Goal: Task Accomplishment & Management: Manage account settings

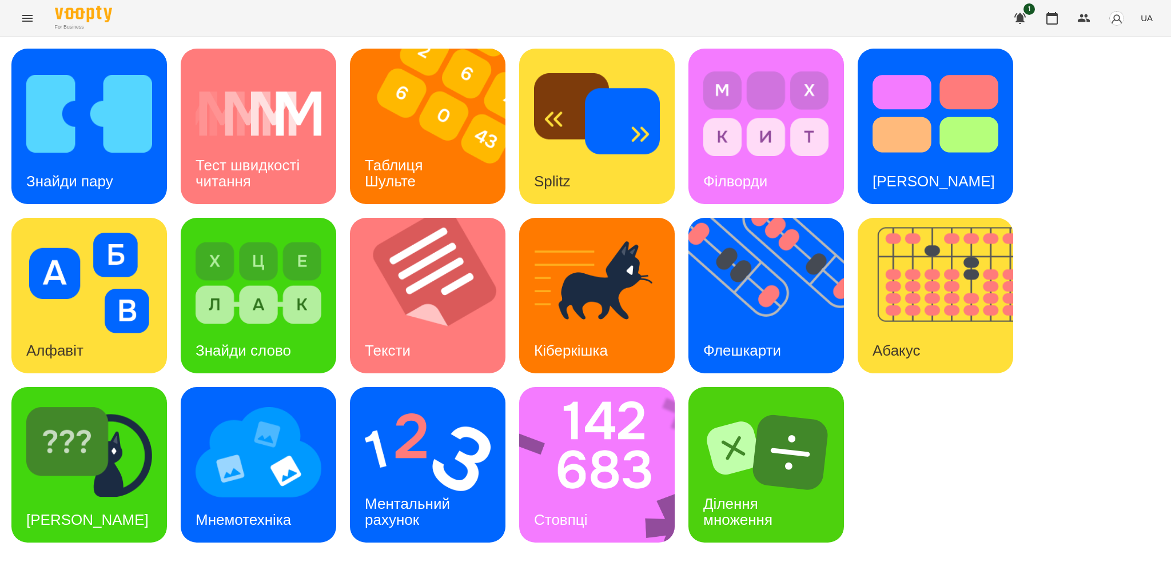
click at [22, 22] on icon "Menu" at bounding box center [28, 18] width 14 height 14
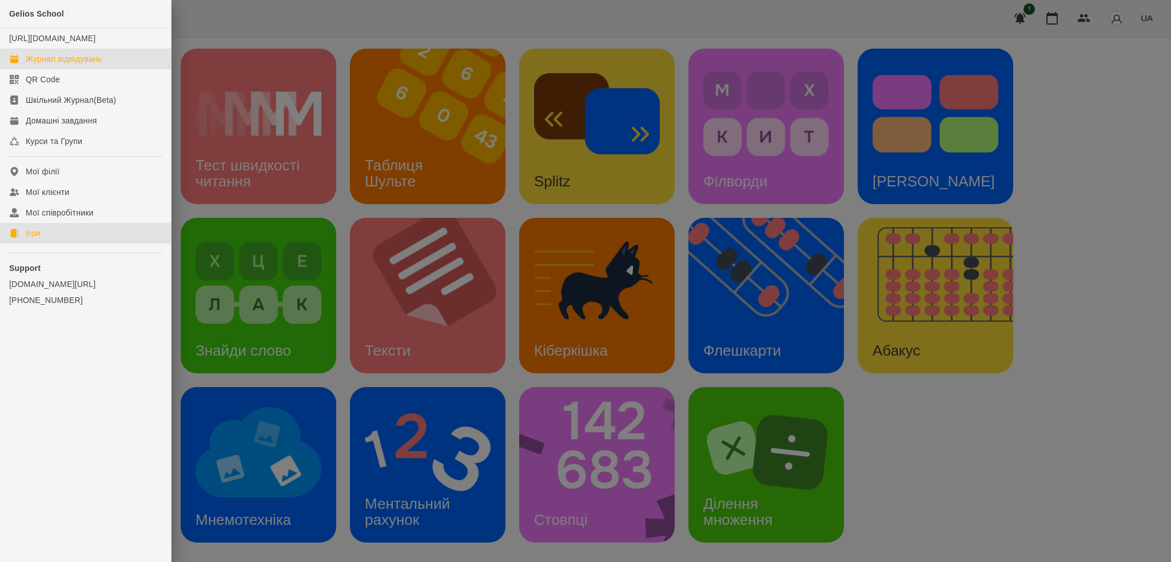
click at [66, 65] on div "Журнал відвідувань" at bounding box center [64, 58] width 76 height 11
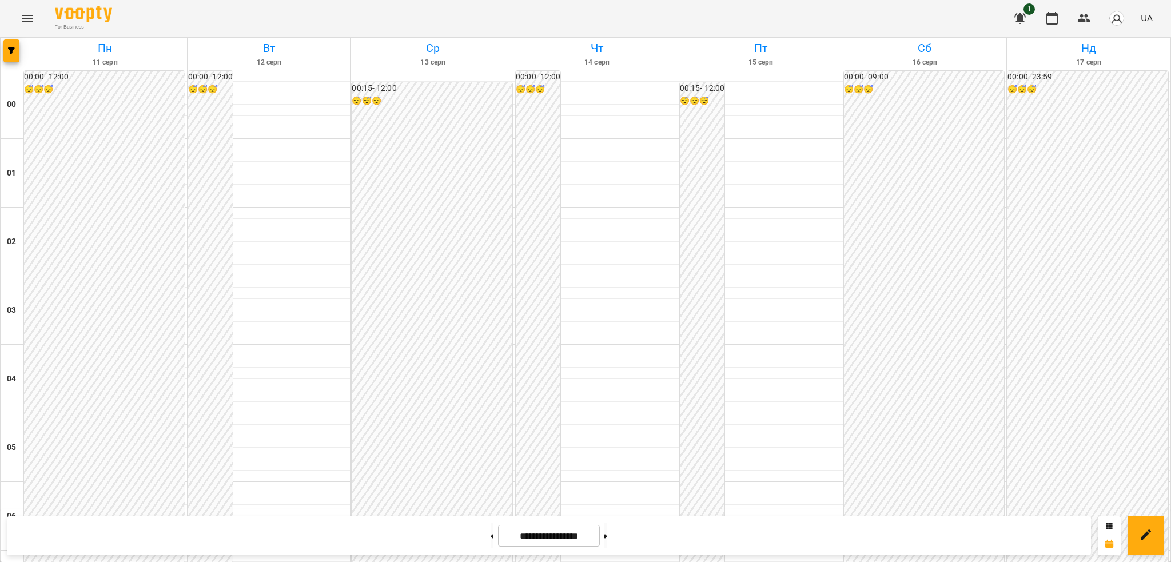
scroll to position [1084, 0]
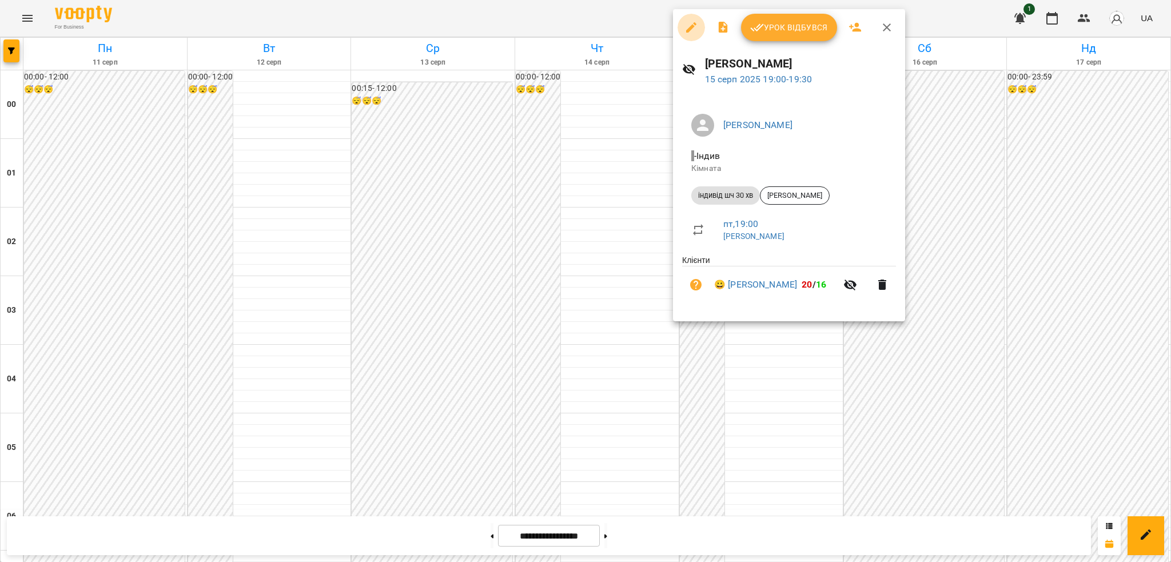
click at [694, 19] on button "button" at bounding box center [691, 27] width 27 height 27
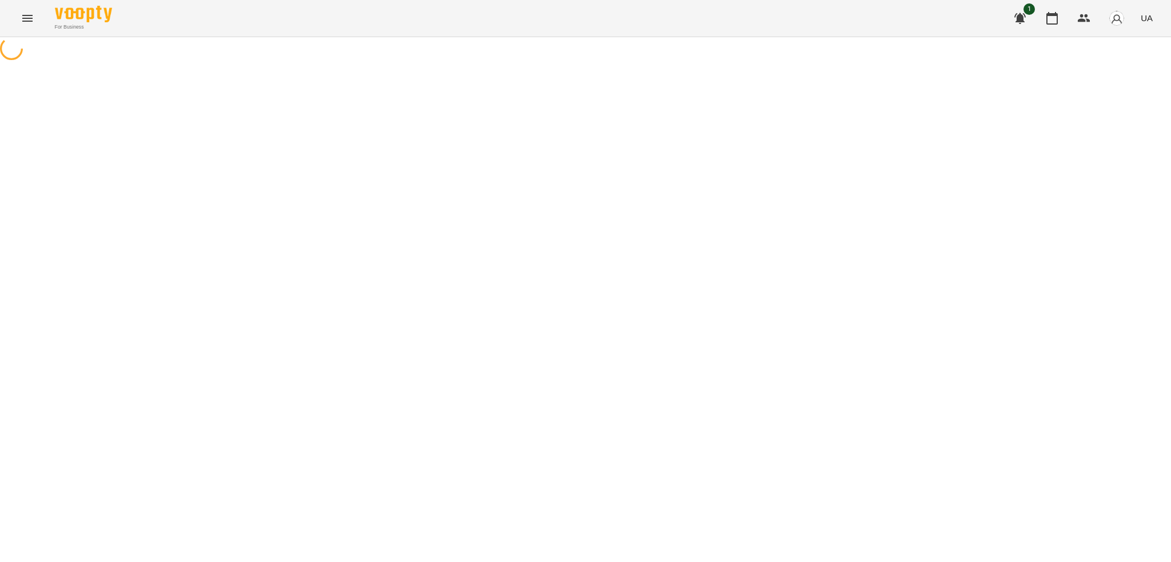
select select "**********"
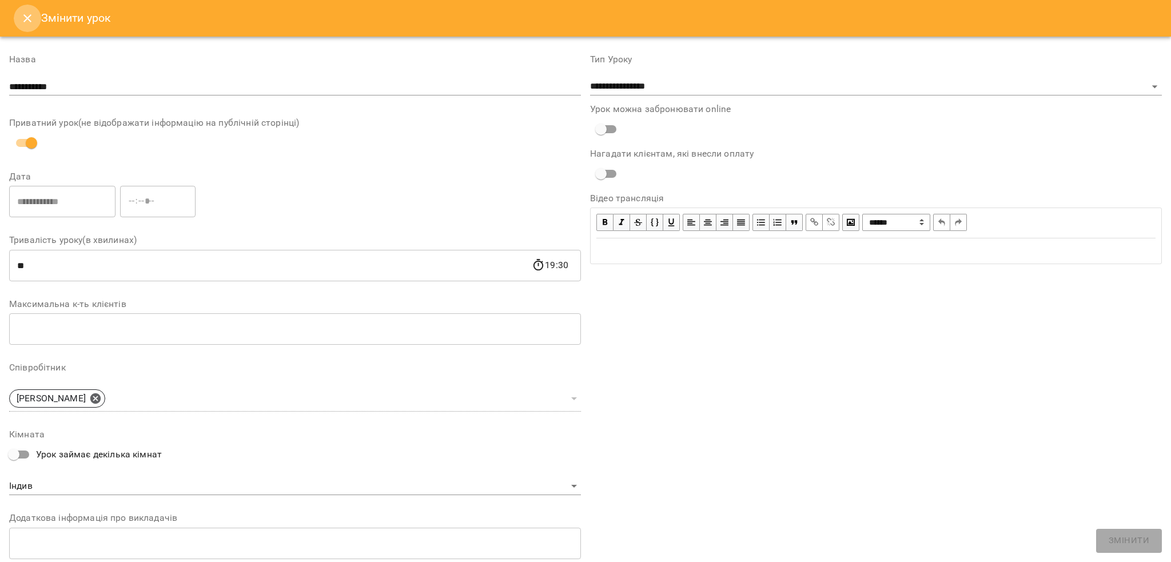
click at [25, 23] on icon "Close" at bounding box center [28, 18] width 14 height 14
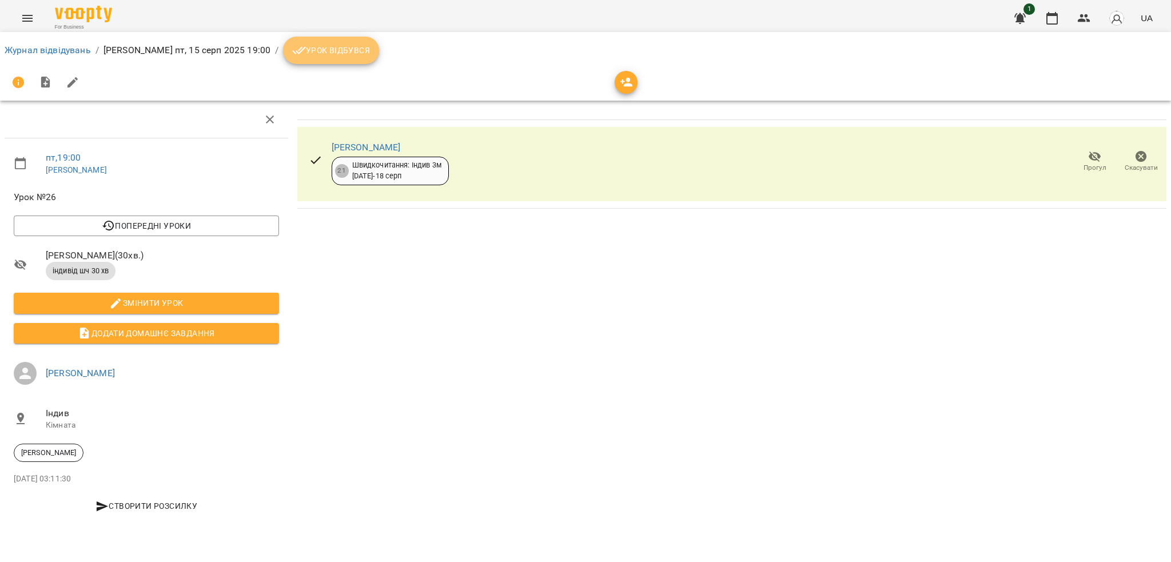
click at [319, 58] on button "Урок відбувся" at bounding box center [331, 50] width 96 height 27
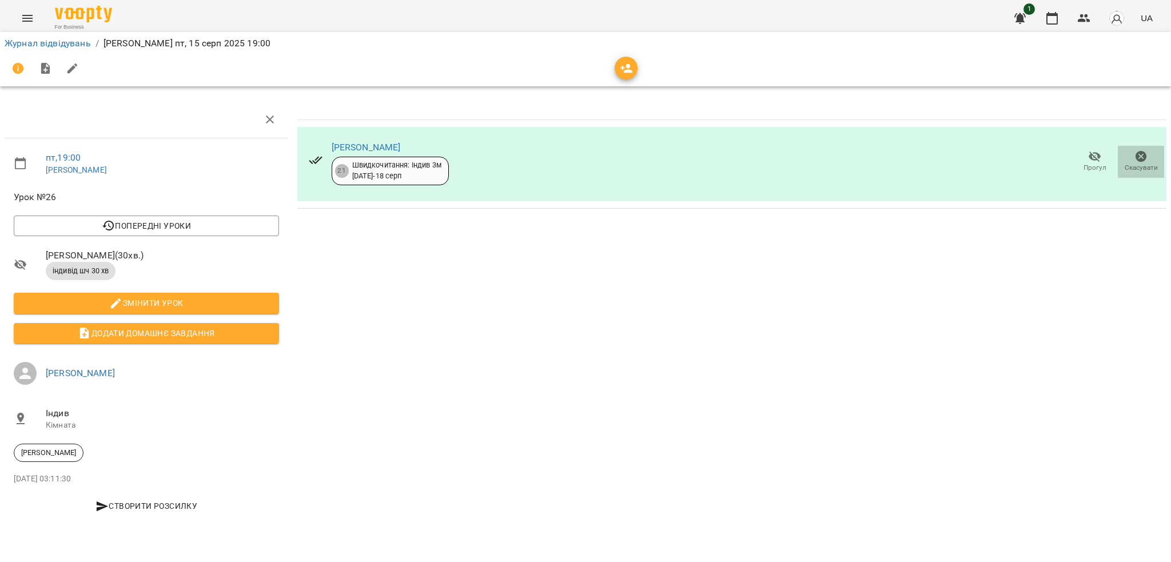
click at [1140, 159] on icon "button" at bounding box center [1141, 156] width 11 height 11
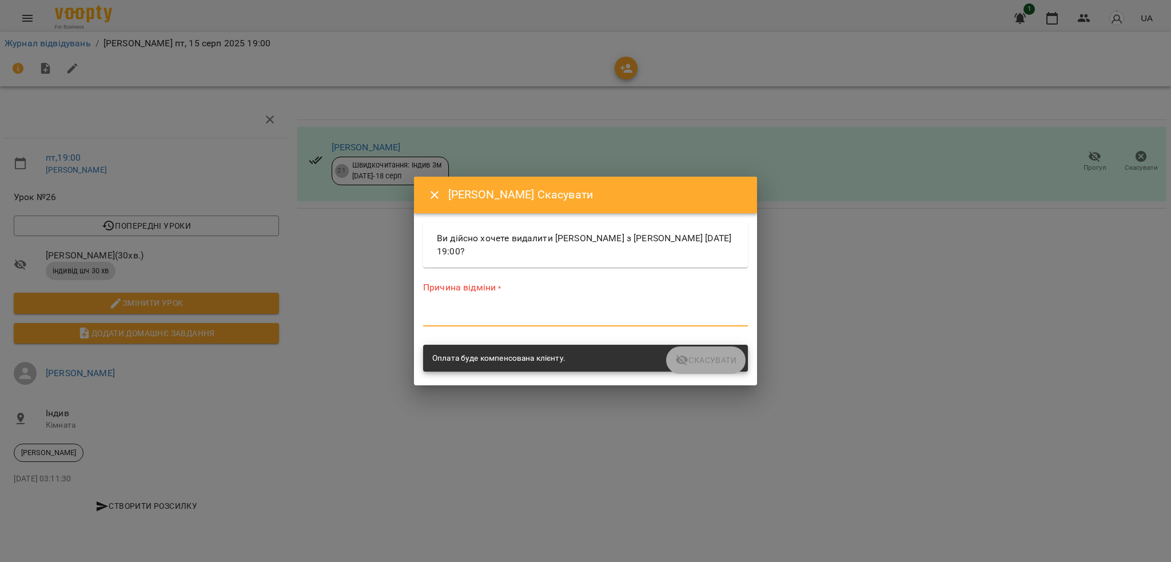
click at [436, 321] on textarea at bounding box center [585, 317] width 325 height 11
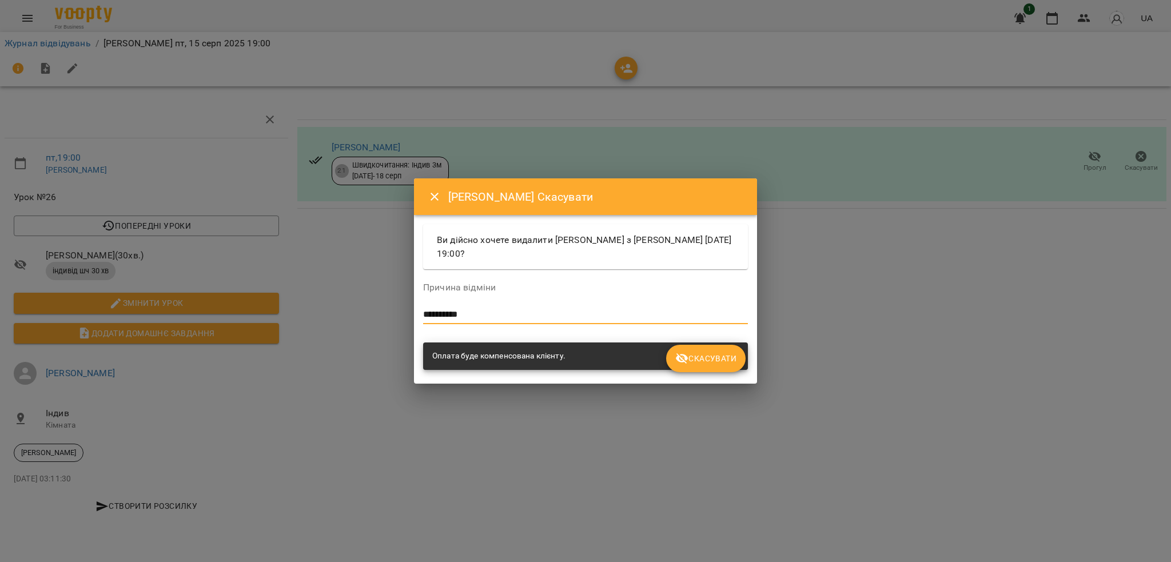
type textarea "**********"
click at [710, 365] on button "Скасувати" at bounding box center [705, 358] width 79 height 27
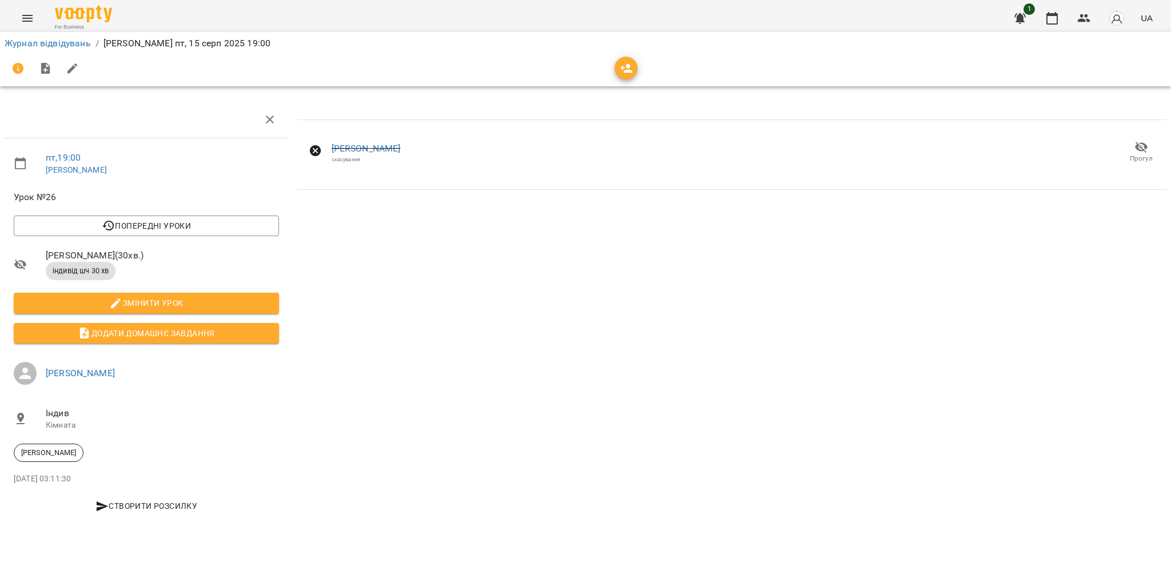
click at [24, 18] on icon "Menu" at bounding box center [27, 18] width 10 height 7
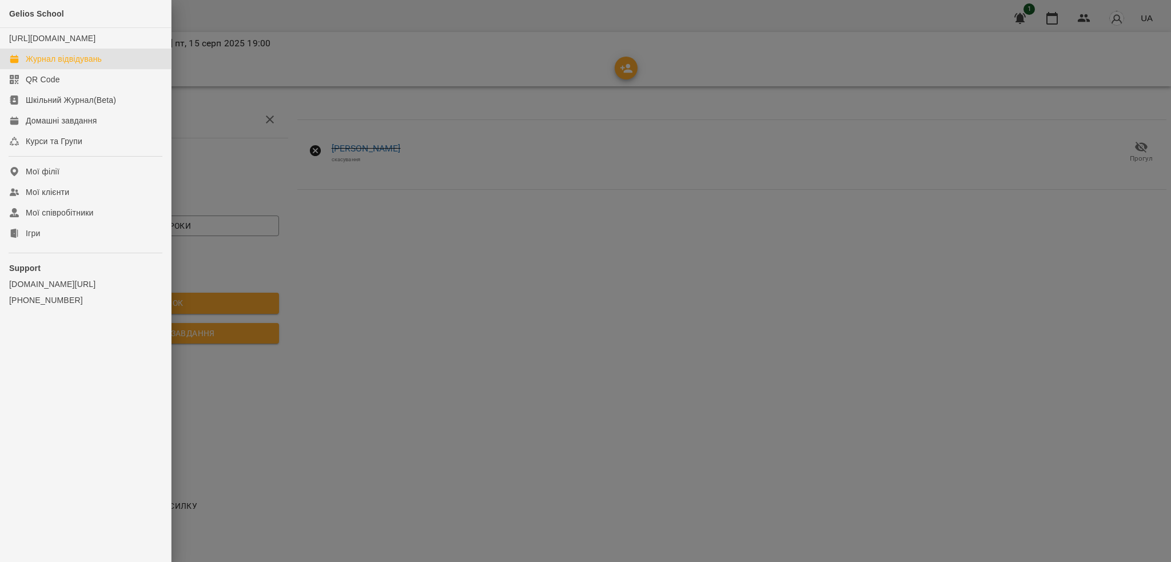
click at [82, 65] on div "Журнал відвідувань" at bounding box center [64, 58] width 76 height 11
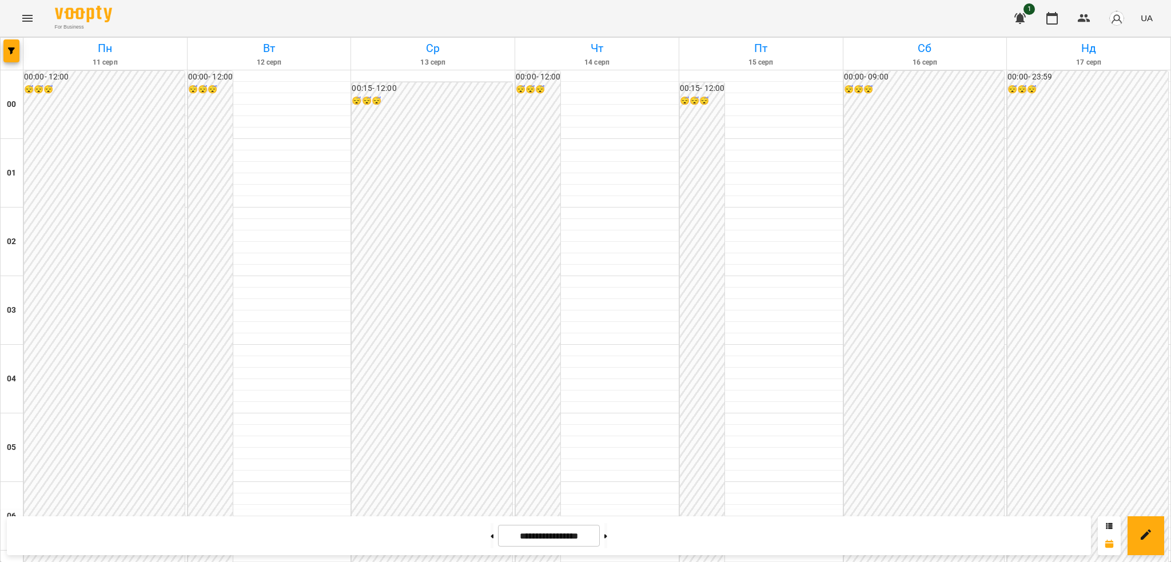
scroll to position [1206, 0]
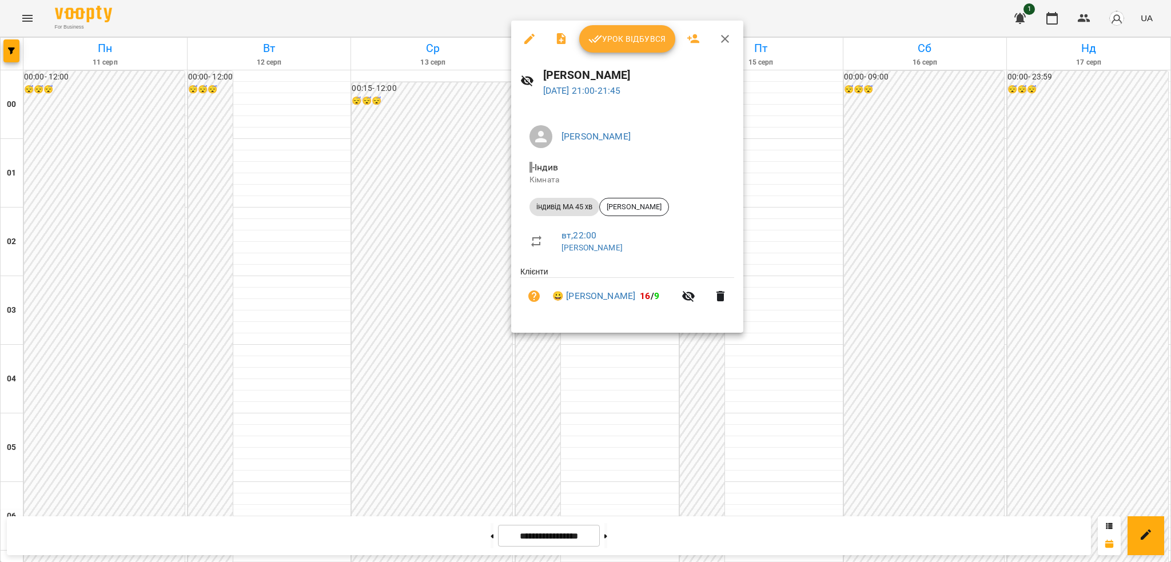
click at [526, 38] on icon "button" at bounding box center [530, 39] width 14 height 14
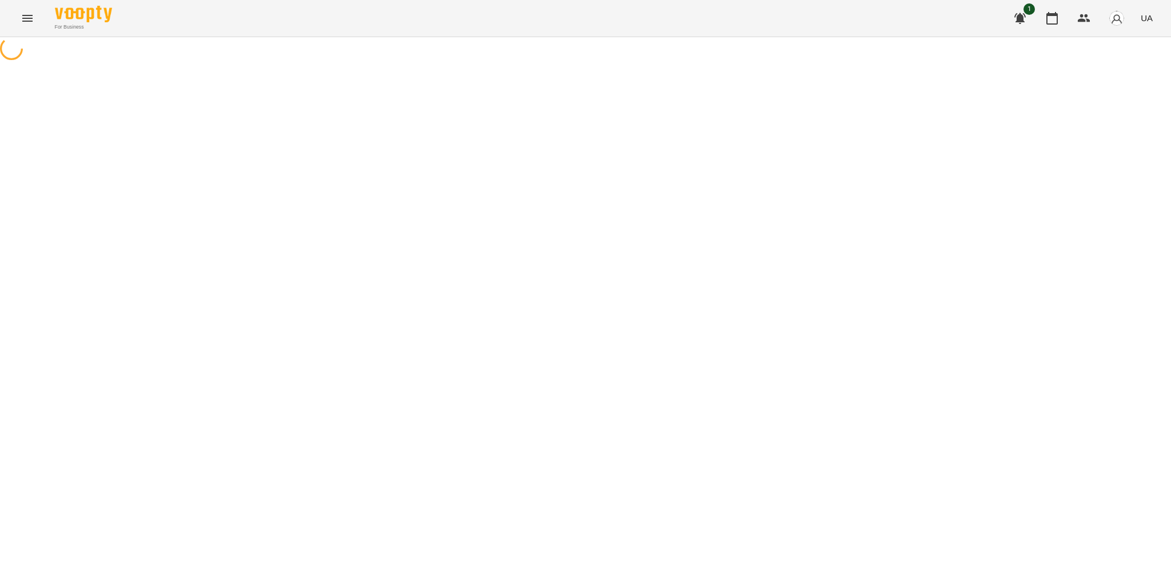
select select "**********"
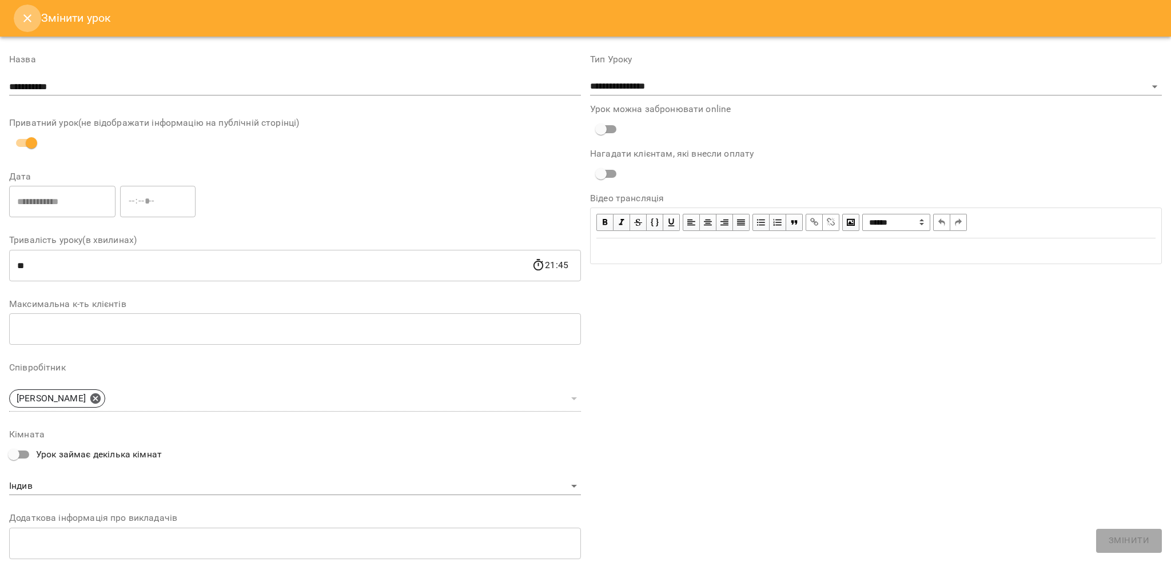
click at [35, 10] on button "Close" at bounding box center [27, 18] width 27 height 27
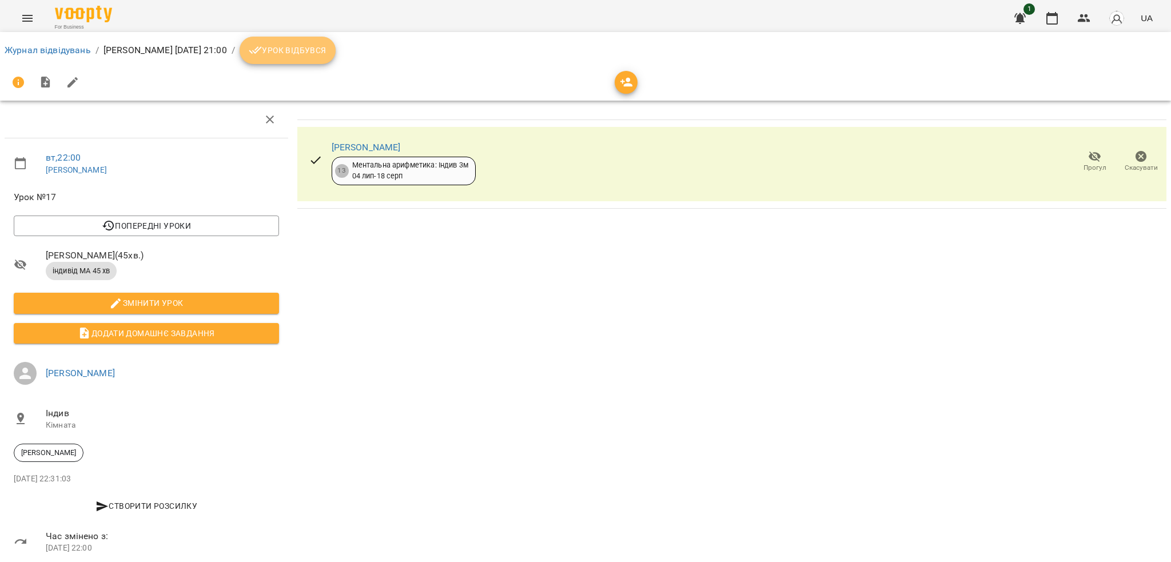
click at [293, 54] on span "Урок відбувся" at bounding box center [288, 50] width 78 height 14
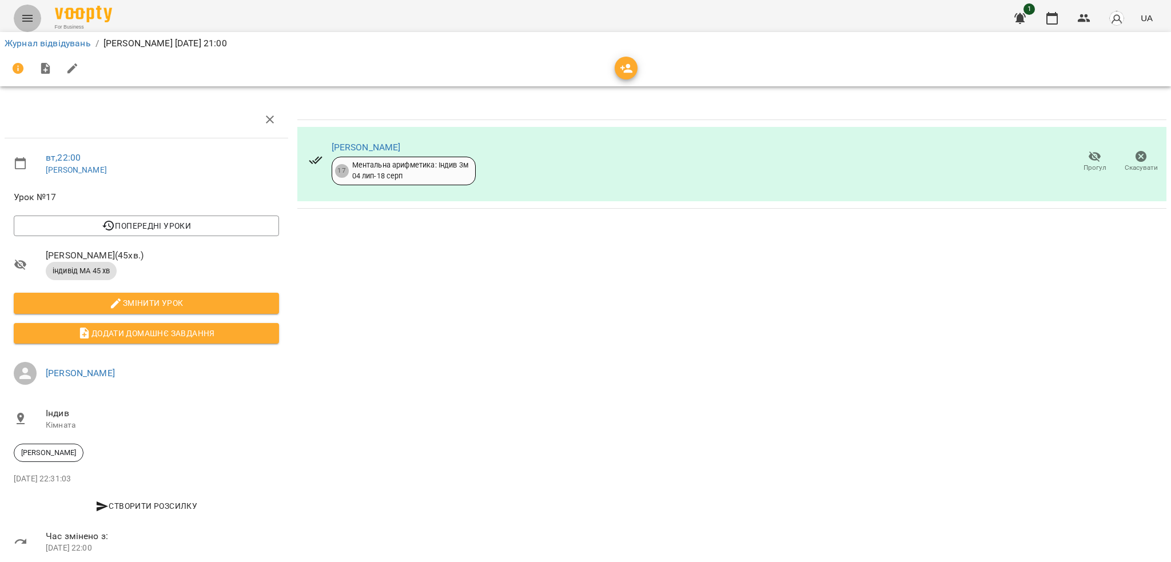
click at [34, 13] on button "Menu" at bounding box center [27, 18] width 27 height 27
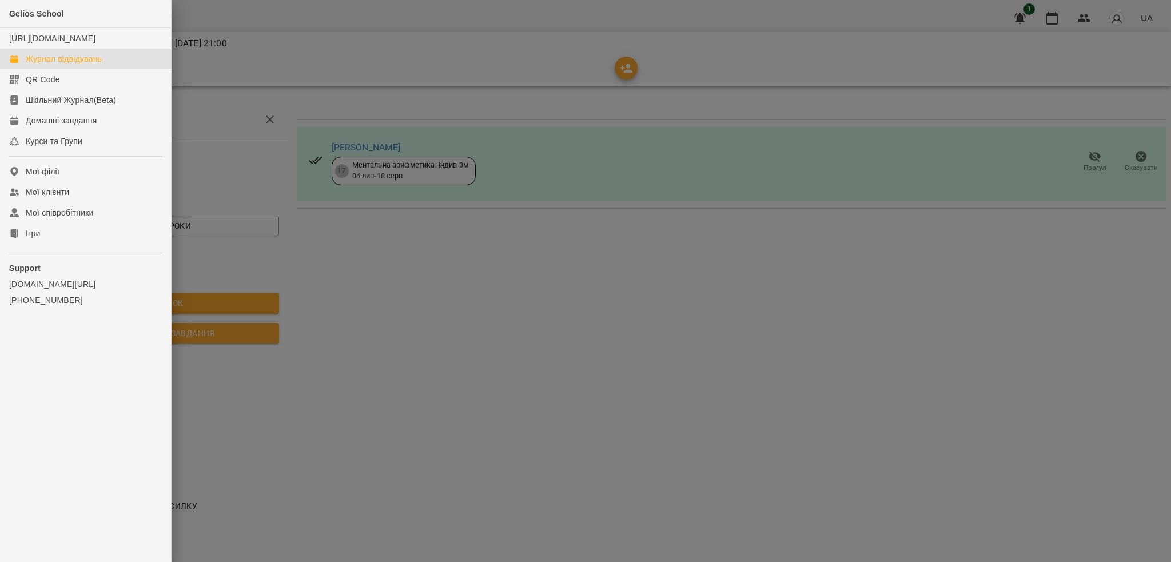
click at [78, 65] on div "Журнал відвідувань" at bounding box center [64, 58] width 76 height 11
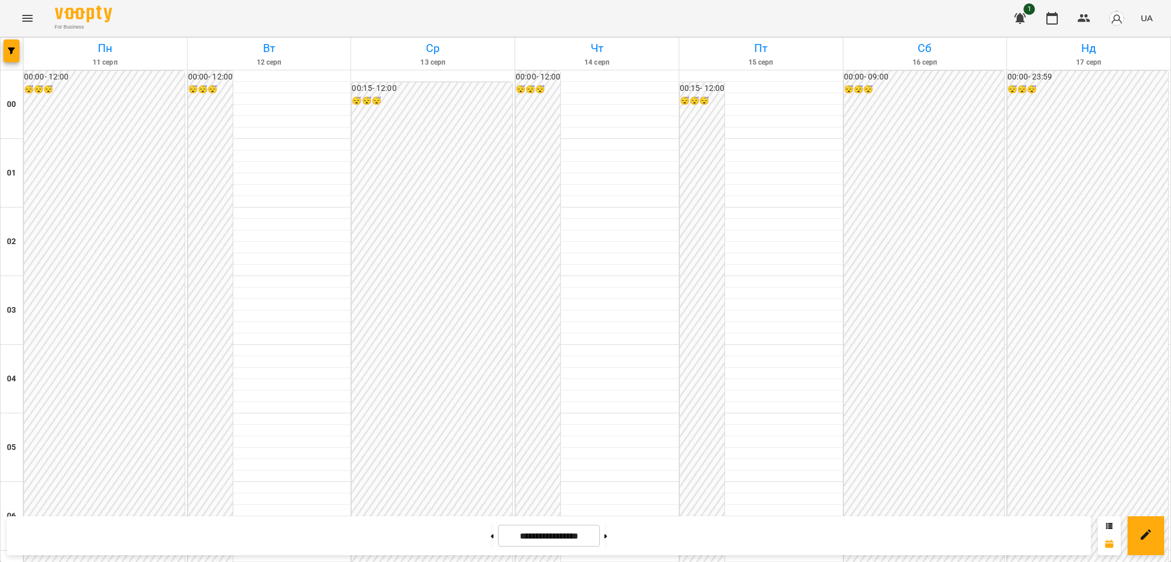
scroll to position [1206, 0]
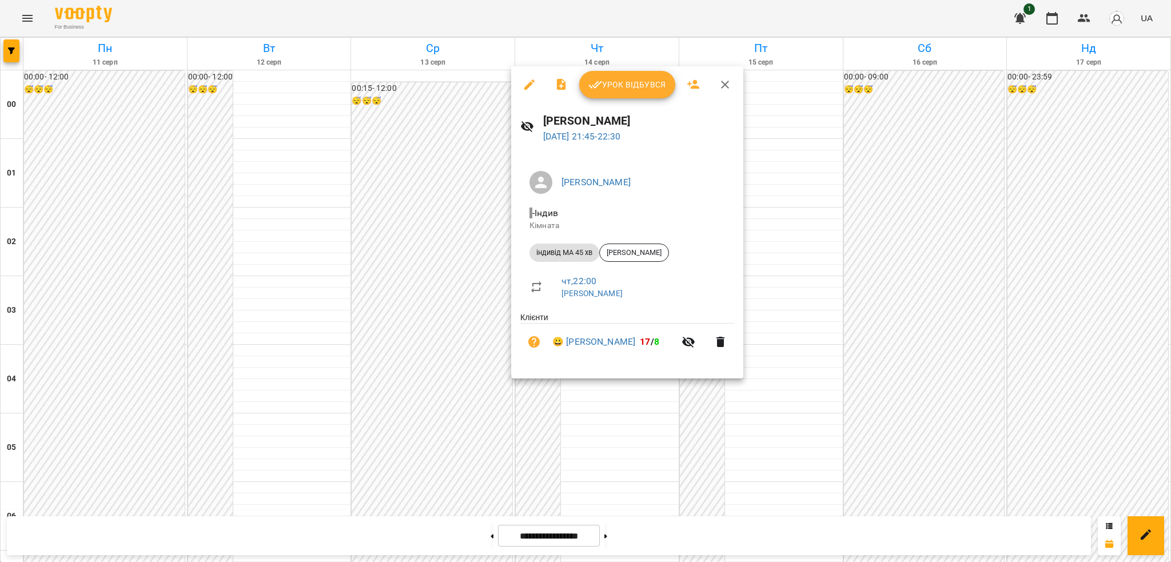
click at [524, 90] on icon "button" at bounding box center [530, 85] width 14 height 14
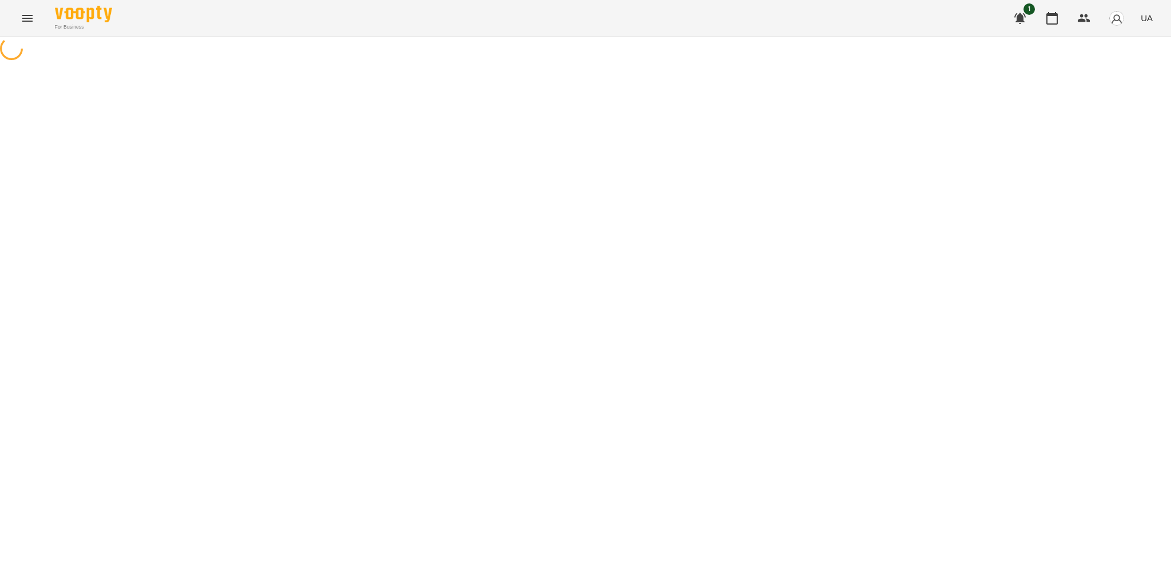
select select "**********"
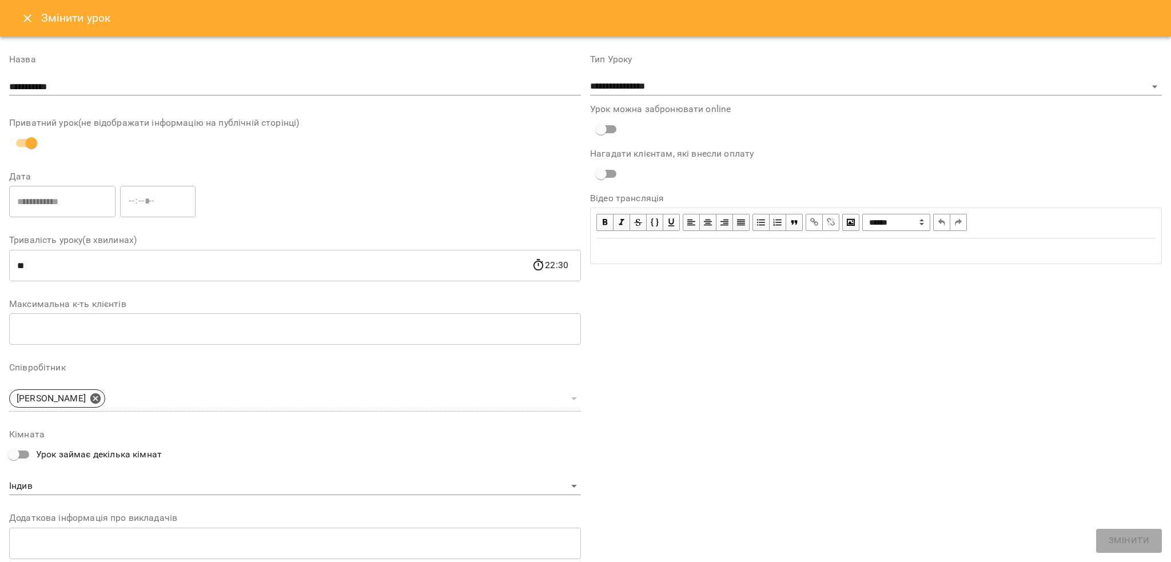
click at [24, 22] on icon "Close" at bounding box center [28, 18] width 14 height 14
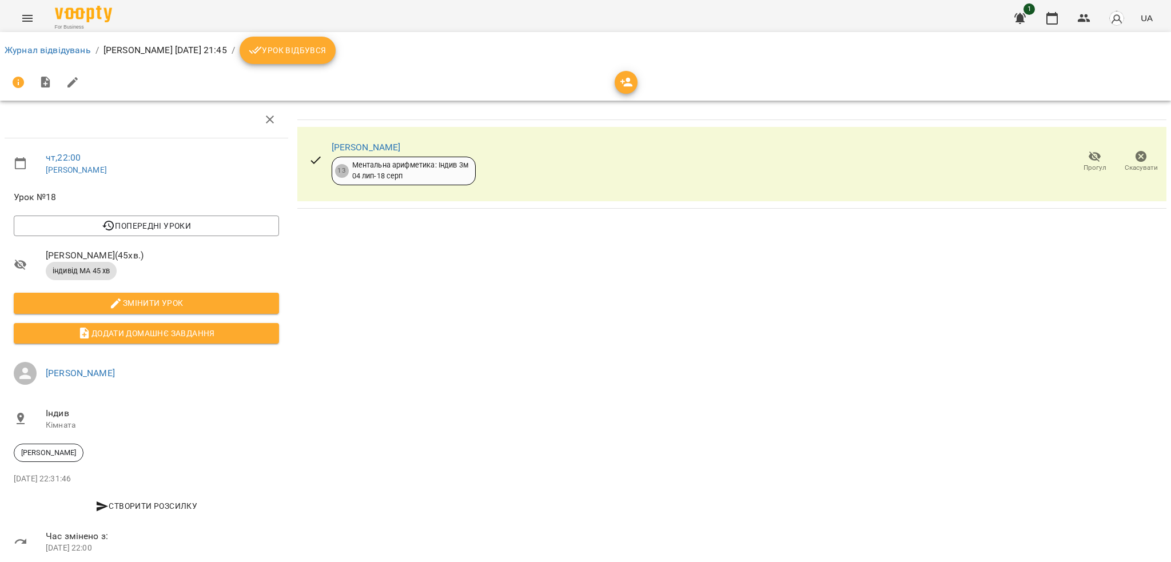
click at [299, 45] on span "Урок відбувся" at bounding box center [288, 50] width 78 height 14
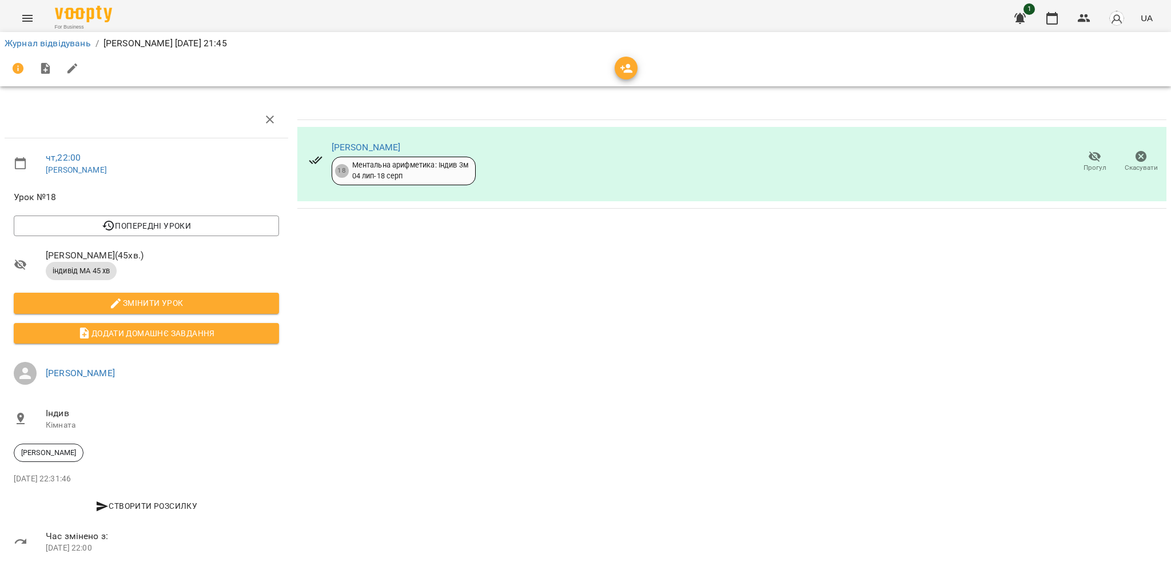
click at [31, 19] on icon "Menu" at bounding box center [28, 18] width 14 height 14
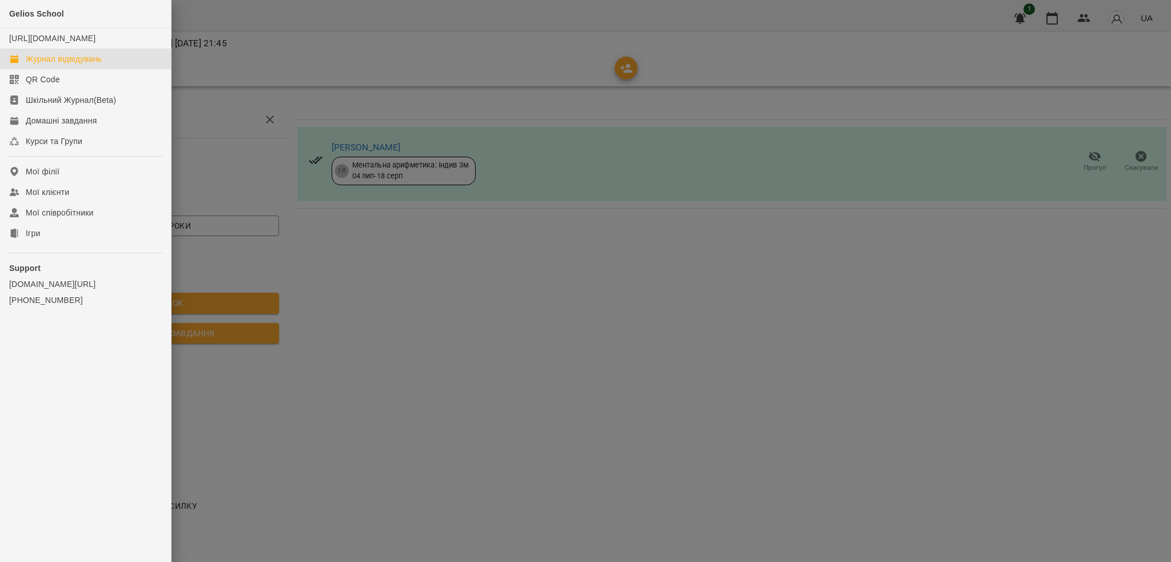
click at [79, 69] on link "Журнал відвідувань" at bounding box center [85, 59] width 171 height 21
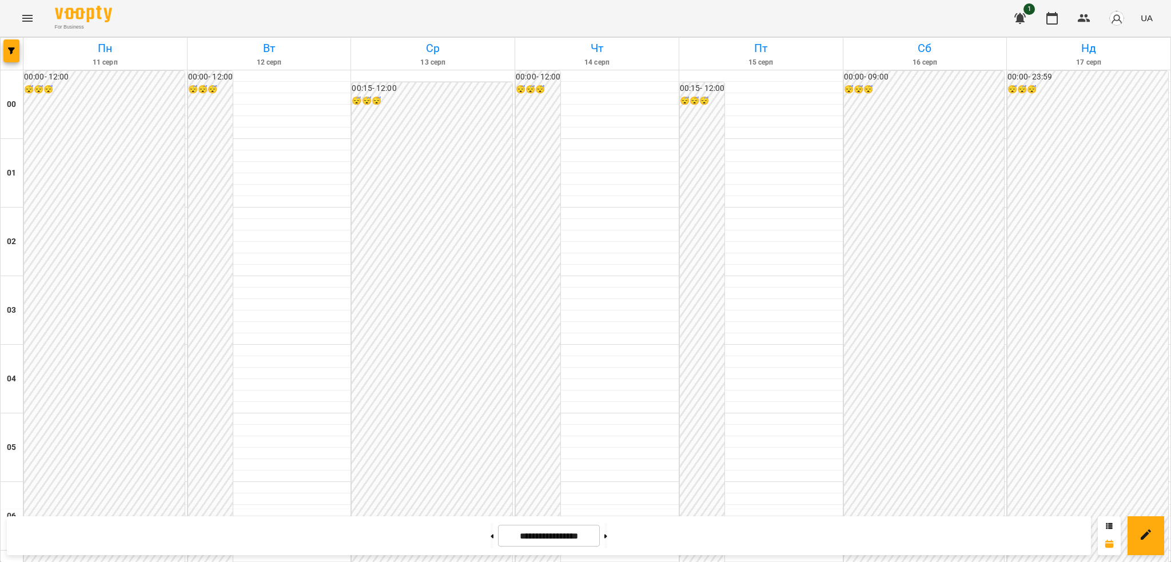
scroll to position [1206, 0]
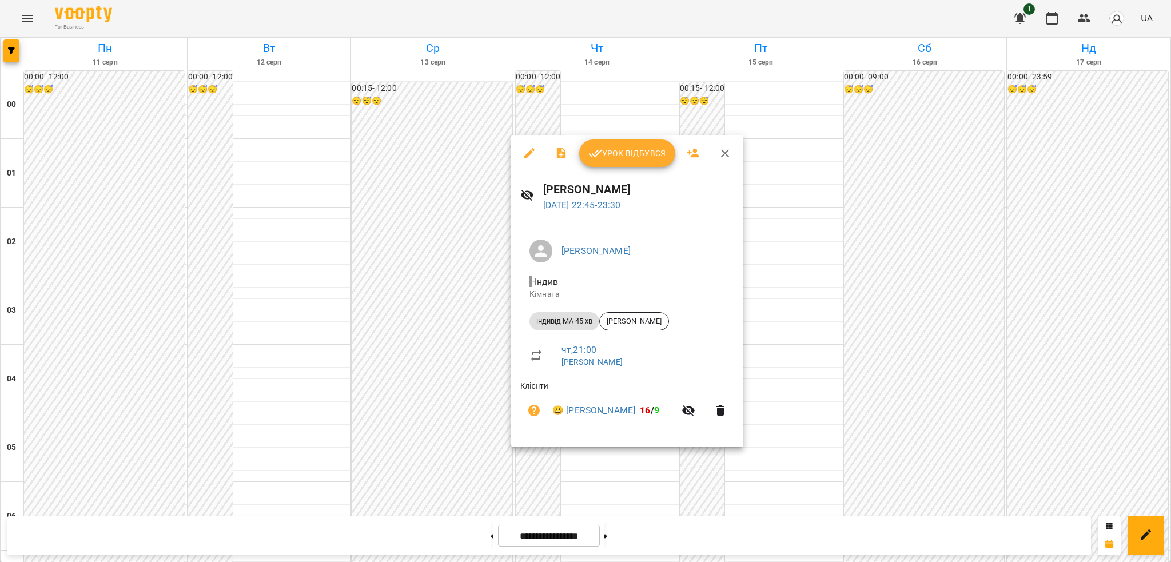
click at [529, 154] on icon "button" at bounding box center [529, 153] width 10 height 10
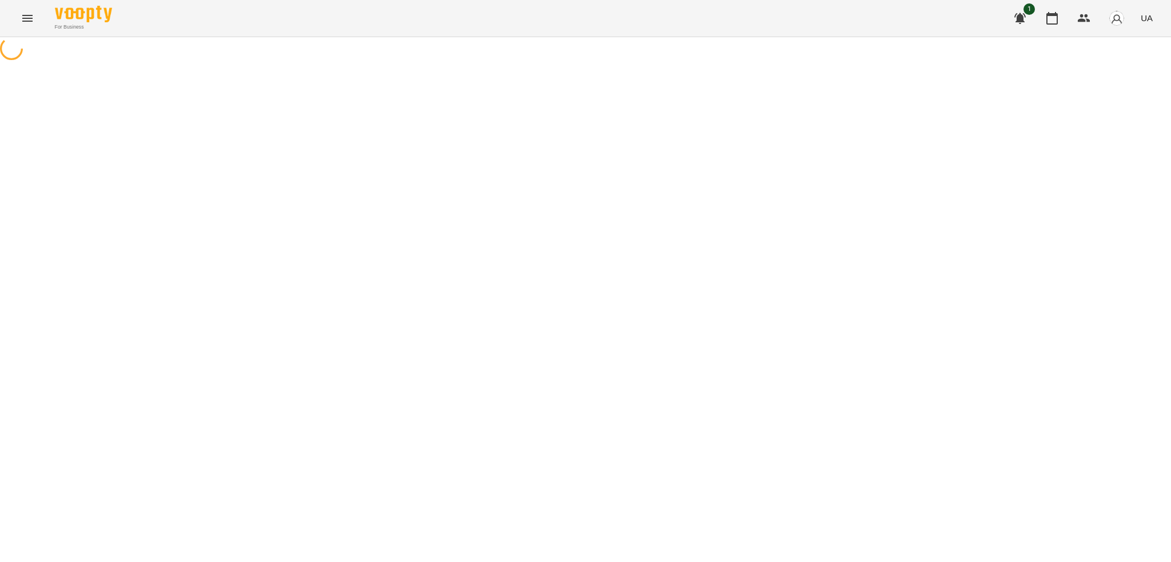
select select "**********"
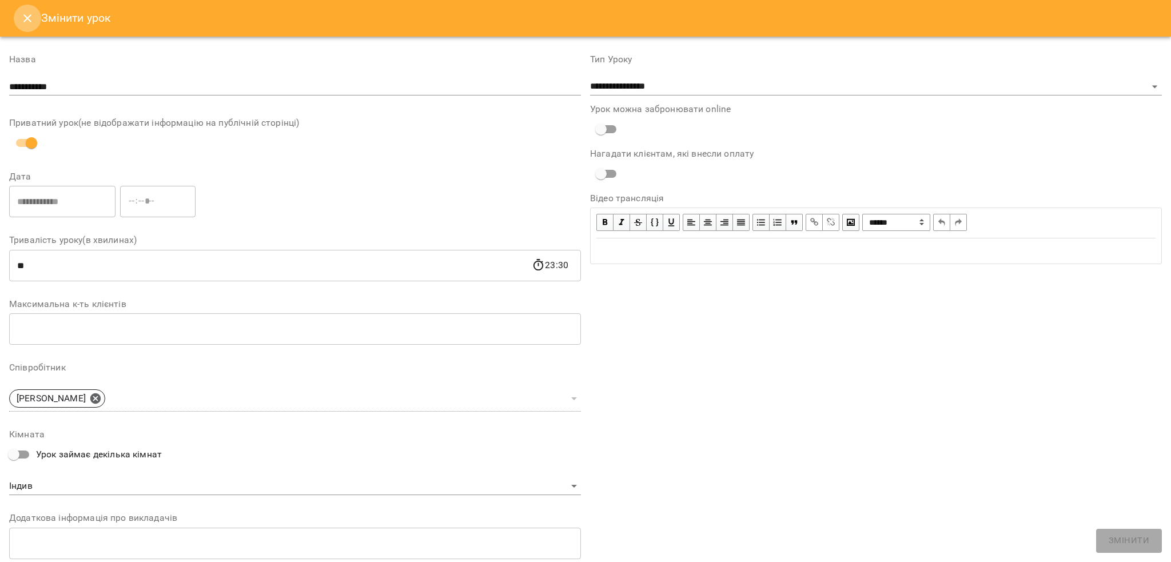
click at [34, 26] on button "Close" at bounding box center [27, 18] width 27 height 27
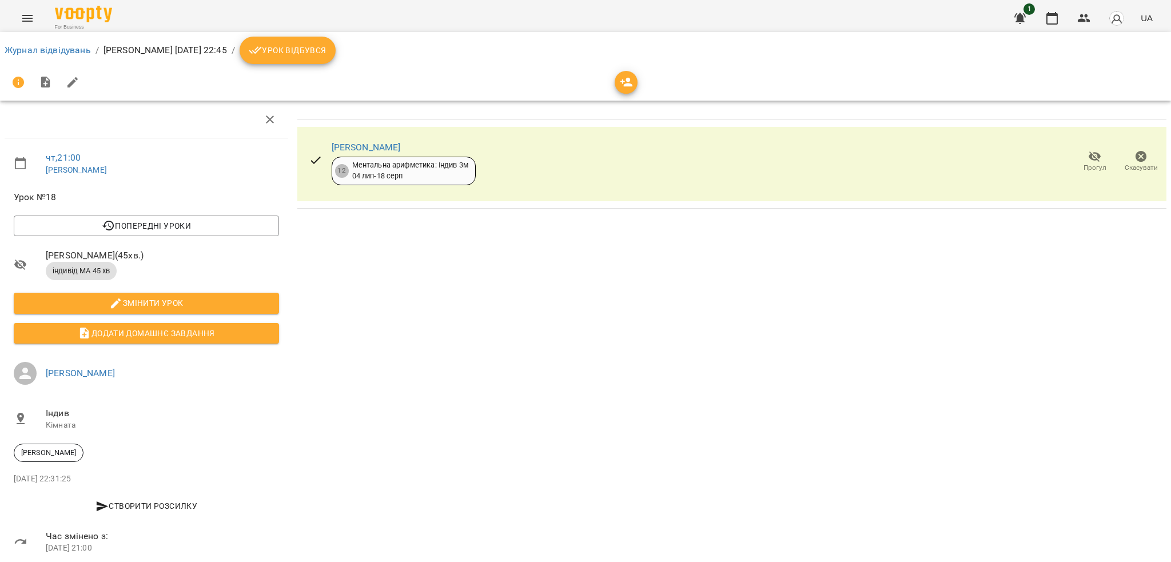
click at [317, 53] on span "Урок відбувся" at bounding box center [288, 50] width 78 height 14
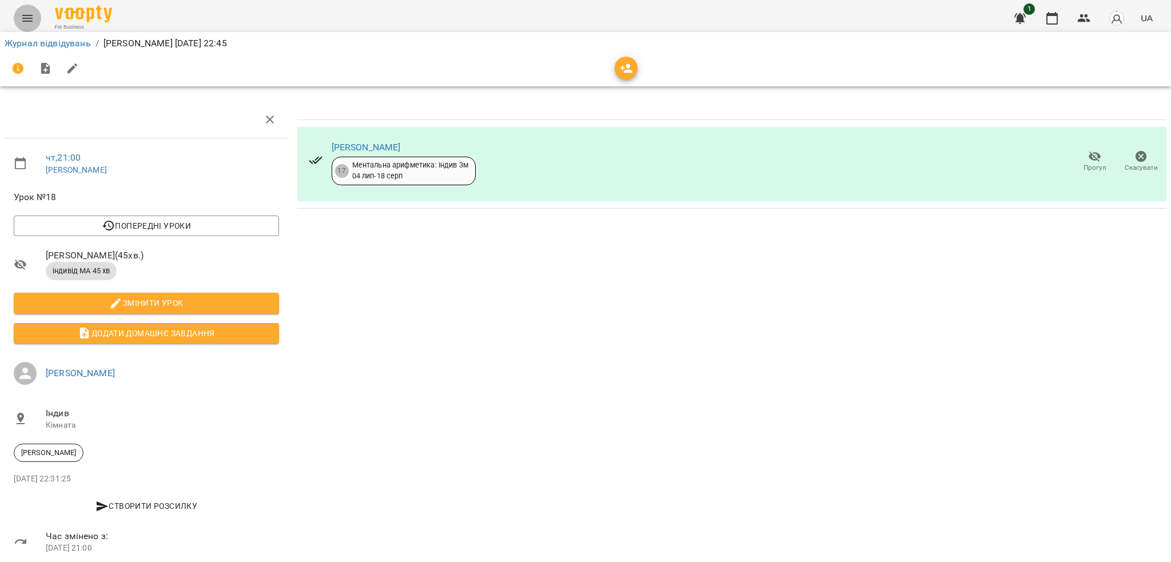
click at [30, 19] on icon "Menu" at bounding box center [28, 18] width 14 height 14
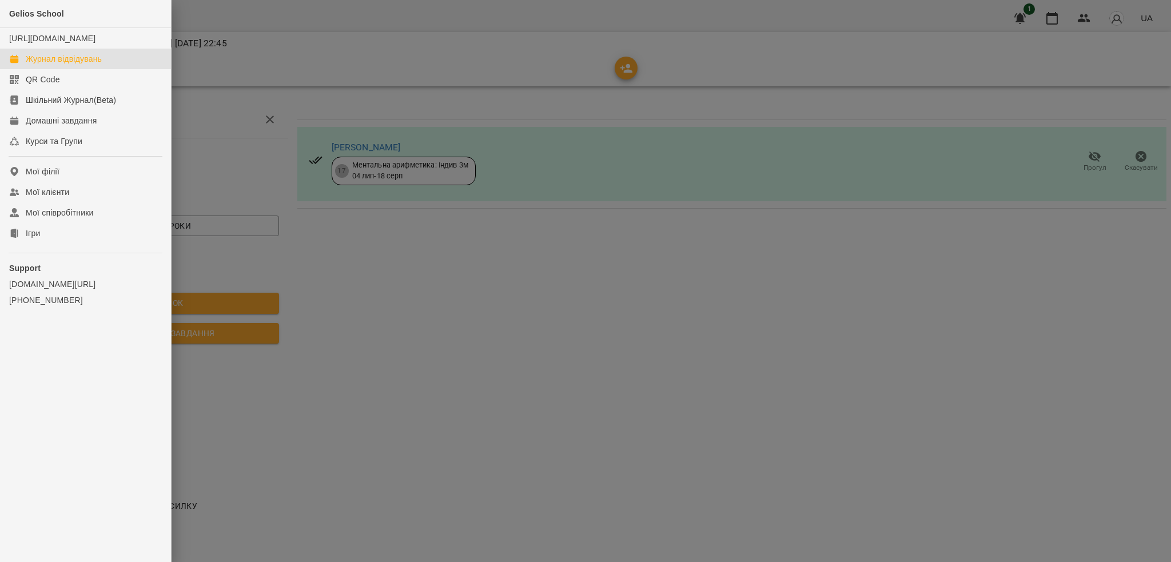
click at [112, 69] on link "Журнал відвідувань" at bounding box center [85, 59] width 171 height 21
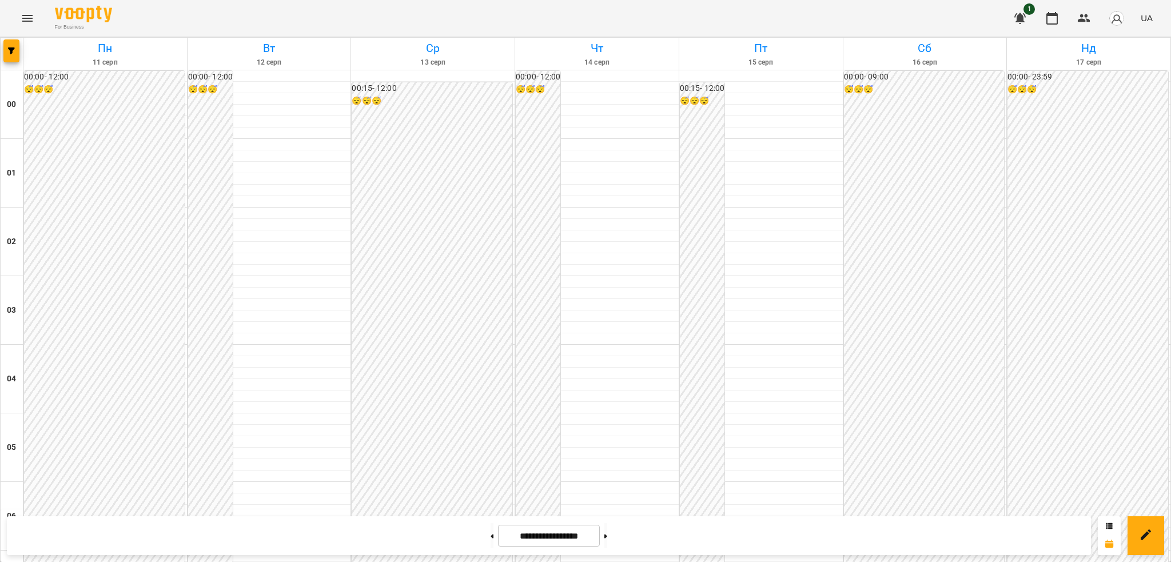
scroll to position [1206, 0]
click at [607, 534] on button at bounding box center [605, 535] width 3 height 25
type input "**********"
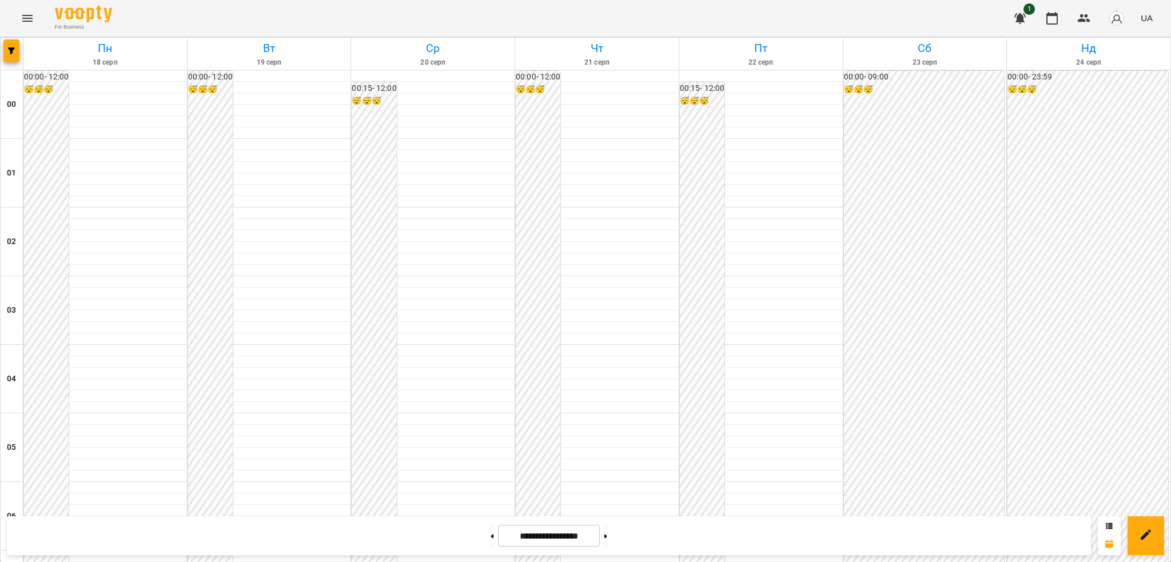
scroll to position [481, 0]
